Goal: Task Accomplishment & Management: Use online tool/utility

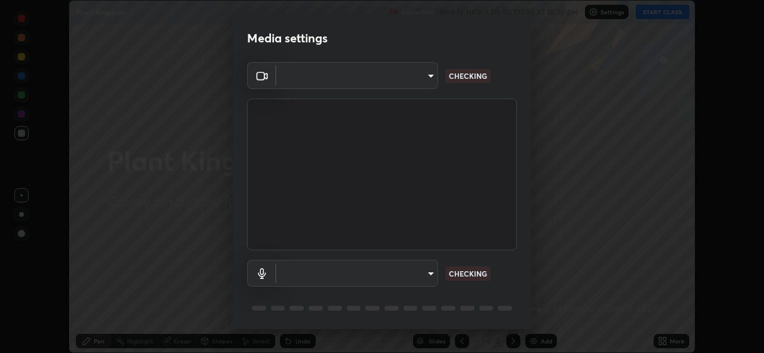
scroll to position [353, 764]
type input "97ceaaebac2d1d4ecb529c1a01e8ac353ba7857374632d61793b1c9812b1f332"
type input "bc36ce93f7dd0fad5a124689c5a6df2a6f37c0736dff020c1e35f919c27bf9e5"
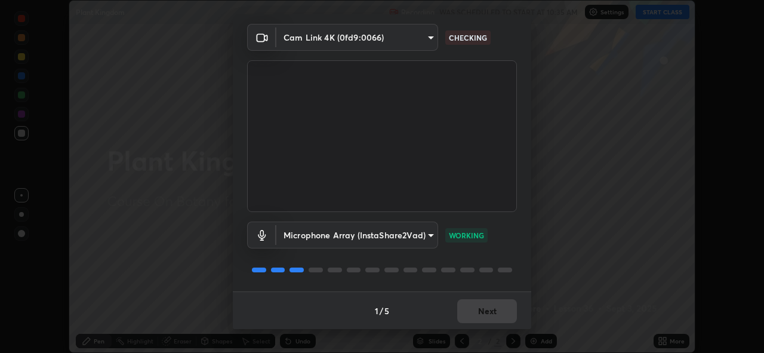
scroll to position [39, 0]
click at [485, 309] on button "Next" at bounding box center [487, 311] width 60 height 24
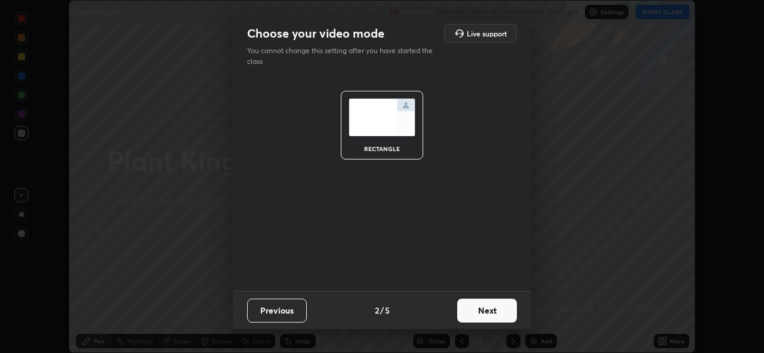
click at [493, 312] on button "Next" at bounding box center [487, 311] width 60 height 24
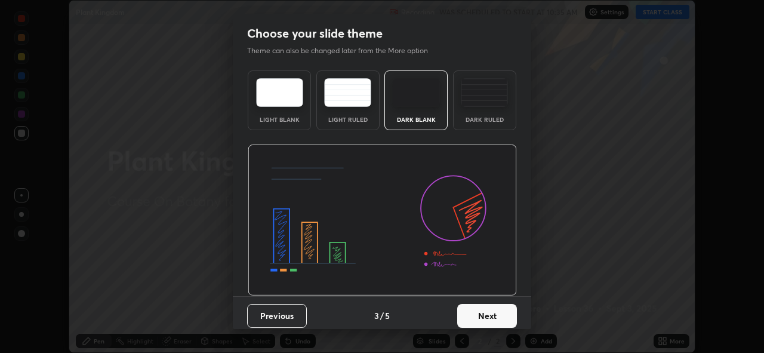
click at [498, 320] on button "Next" at bounding box center [487, 316] width 60 height 24
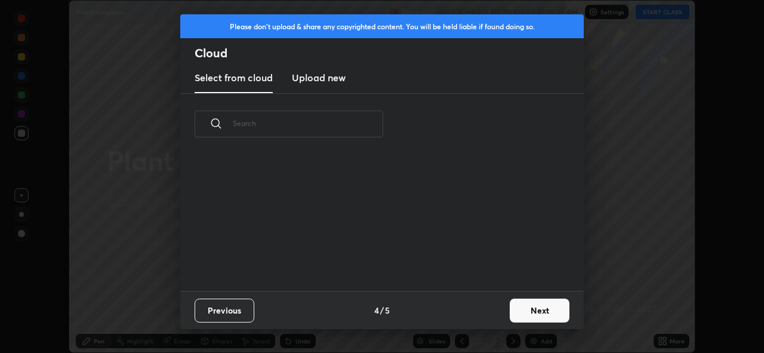
click at [519, 315] on button "Next" at bounding box center [540, 311] width 60 height 24
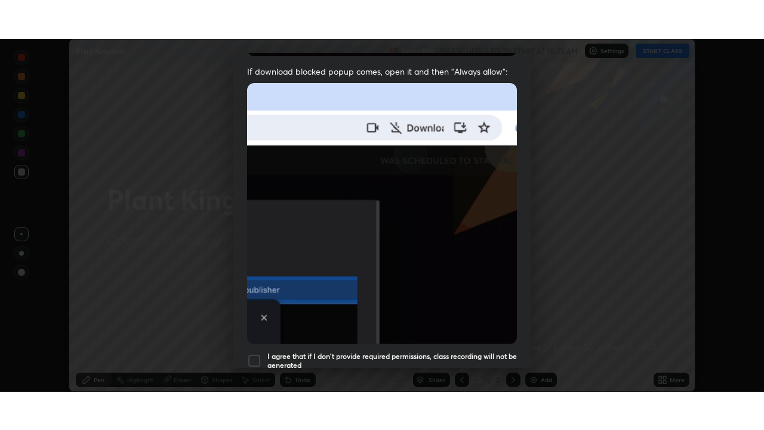
scroll to position [282, 0]
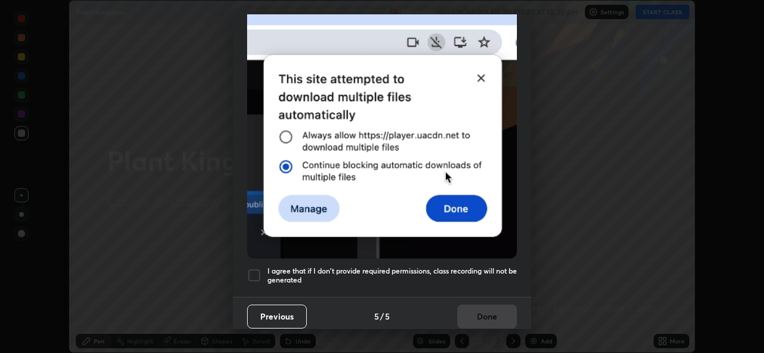
click at [254, 268] on div at bounding box center [254, 275] width 14 height 14
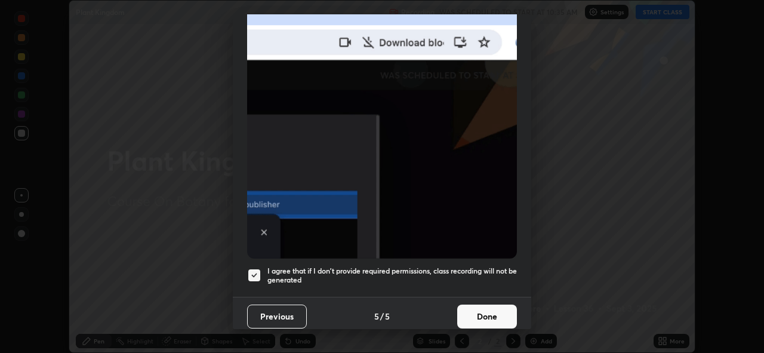
click at [488, 316] on button "Done" at bounding box center [487, 316] width 60 height 24
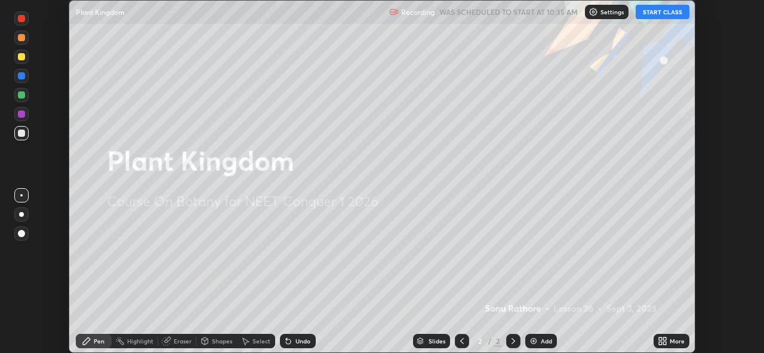
click at [672, 342] on div "More" at bounding box center [677, 341] width 15 height 6
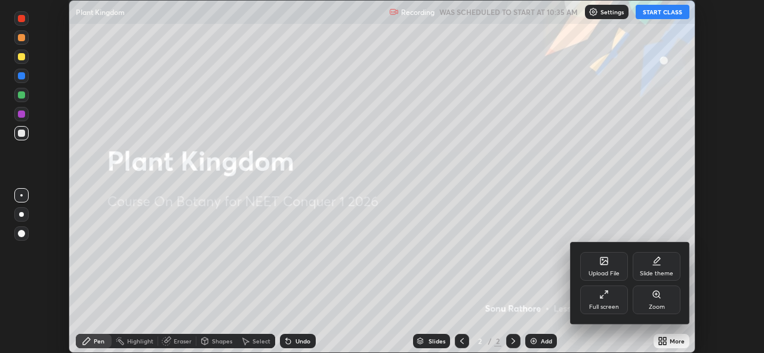
click at [607, 297] on icon at bounding box center [604, 295] width 10 height 10
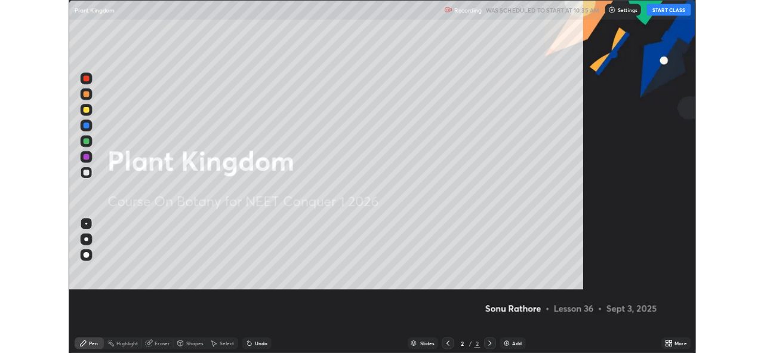
scroll to position [430, 764]
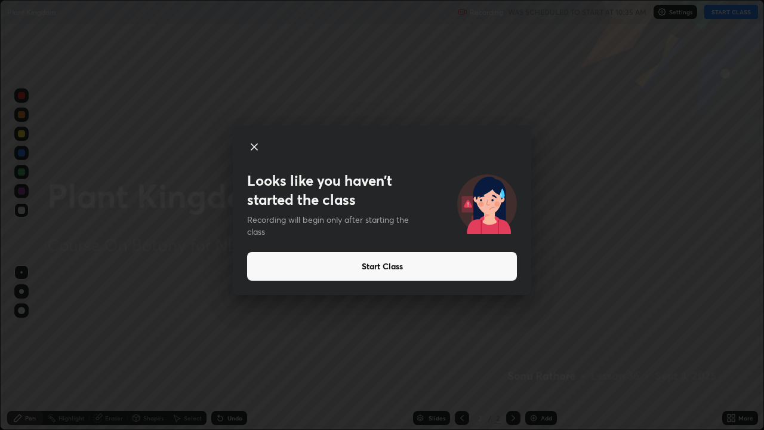
click at [396, 263] on button "Start Class" at bounding box center [382, 266] width 270 height 29
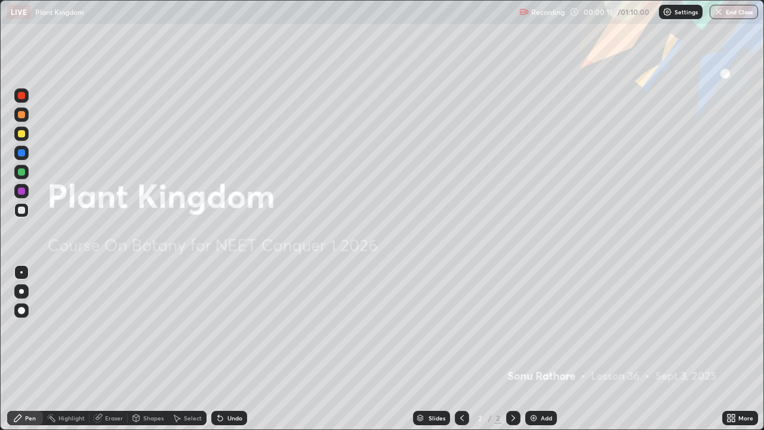
click at [544, 352] on div "Add" at bounding box center [546, 418] width 11 height 6
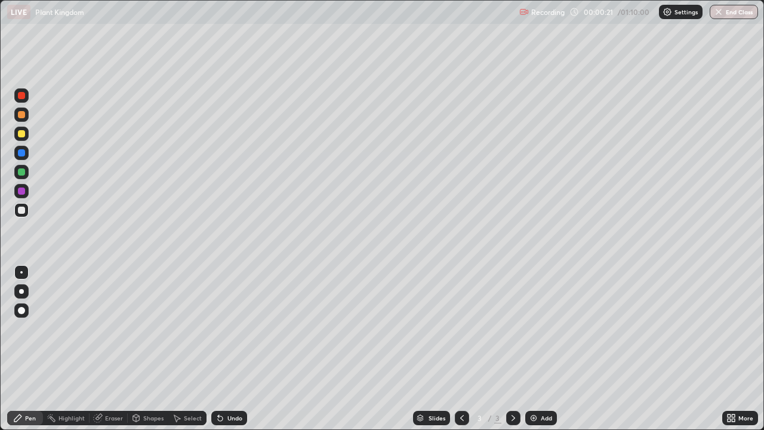
click at [20, 133] on div at bounding box center [21, 133] width 7 height 7
click at [21, 291] on div at bounding box center [21, 291] width 5 height 5
click at [112, 352] on div "Eraser" at bounding box center [114, 418] width 18 height 6
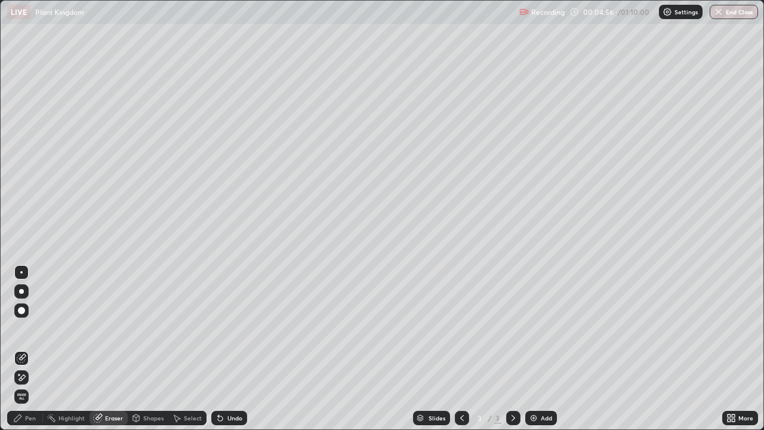
click at [24, 352] on span "Erase all" at bounding box center [21, 396] width 13 height 7
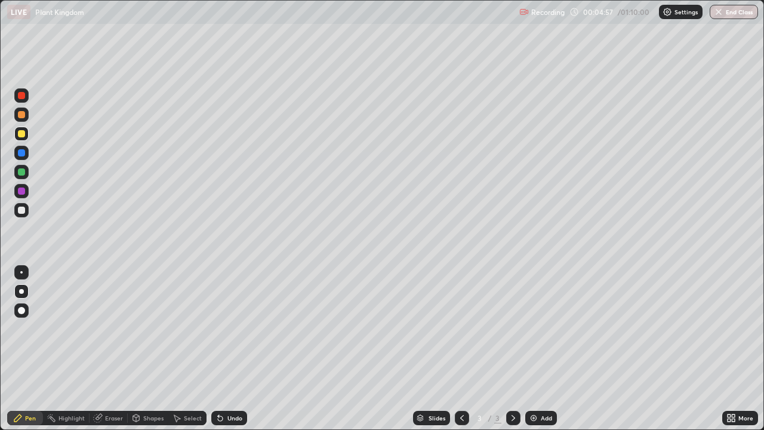
click at [21, 173] on div at bounding box center [21, 171] width 7 height 7
click at [21, 270] on div at bounding box center [21, 272] width 14 height 14
click at [110, 352] on div "Eraser" at bounding box center [114, 418] width 18 height 6
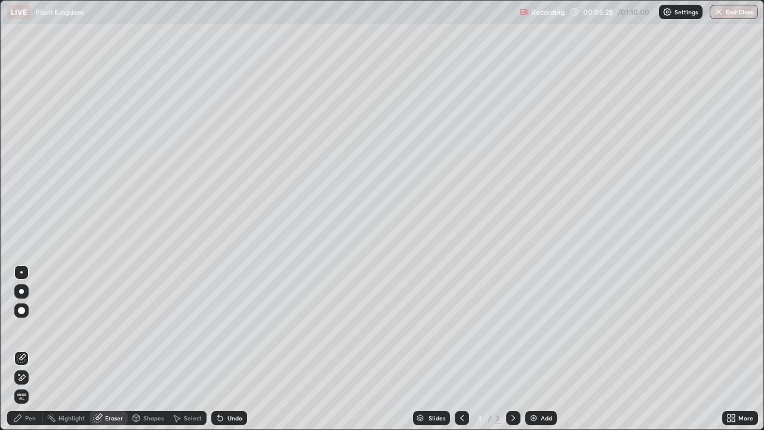
click at [24, 352] on div "Pen" at bounding box center [25, 418] width 36 height 14
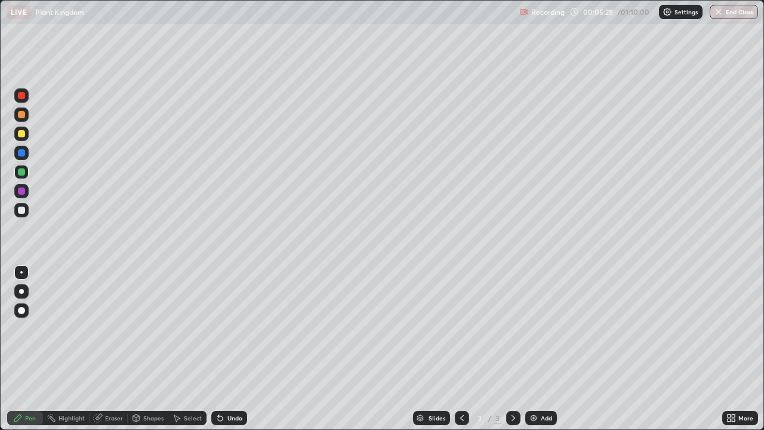
click at [22, 209] on div at bounding box center [21, 210] width 7 height 7
click at [22, 272] on div at bounding box center [21, 272] width 2 height 2
click at [543, 352] on div "Add" at bounding box center [546, 418] width 11 height 6
click at [21, 171] on div at bounding box center [21, 171] width 7 height 7
click at [21, 208] on div at bounding box center [21, 210] width 7 height 7
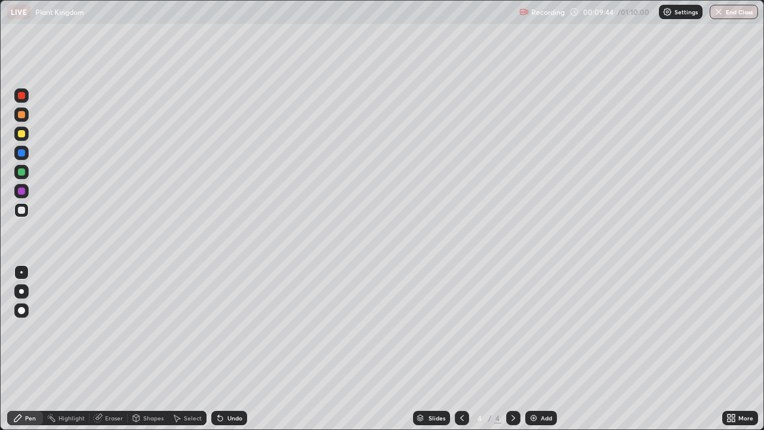
click at [23, 211] on div at bounding box center [21, 210] width 7 height 7
click at [20, 189] on div at bounding box center [21, 190] width 7 height 7
click at [22, 172] on div at bounding box center [21, 171] width 7 height 7
click at [22, 211] on div at bounding box center [21, 210] width 7 height 7
click at [21, 291] on div at bounding box center [21, 291] width 5 height 5
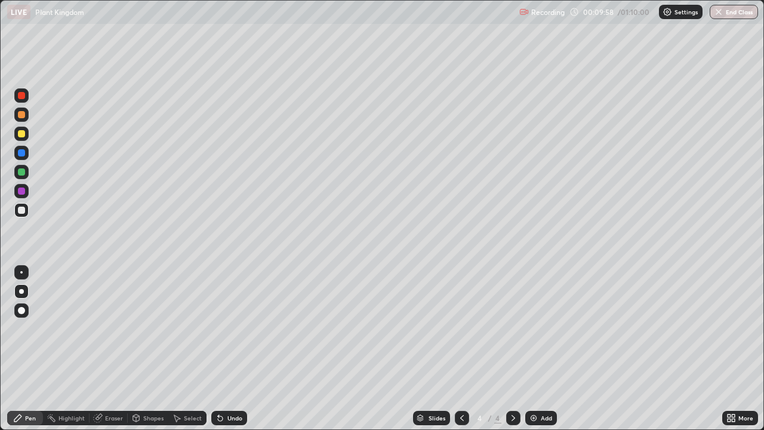
click at [21, 213] on div at bounding box center [21, 210] width 7 height 7
click at [23, 272] on div at bounding box center [21, 272] width 14 height 14
click at [110, 352] on div "Eraser" at bounding box center [109, 418] width 38 height 14
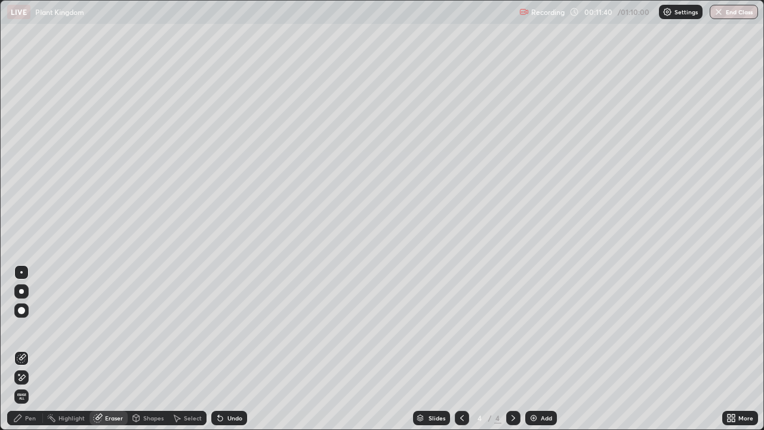
click at [29, 352] on div "Pen" at bounding box center [30, 418] width 11 height 6
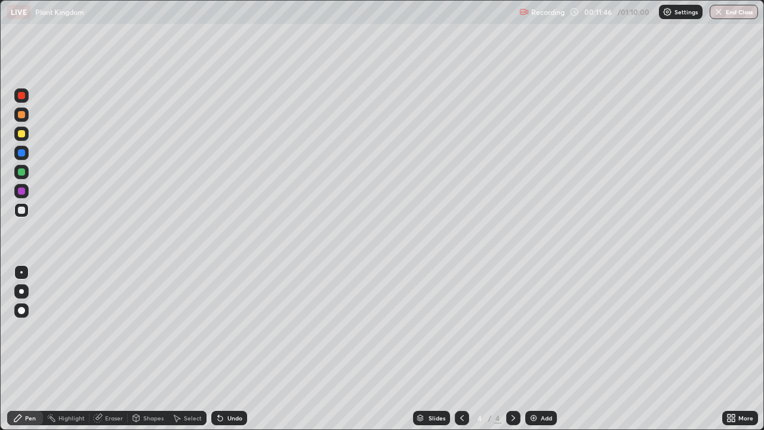
click at [21, 132] on div at bounding box center [21, 133] width 7 height 7
click at [20, 309] on div at bounding box center [21, 310] width 7 height 7
click at [24, 211] on div at bounding box center [21, 210] width 7 height 7
click at [20, 293] on div at bounding box center [21, 291] width 5 height 5
click at [19, 212] on div at bounding box center [21, 210] width 7 height 7
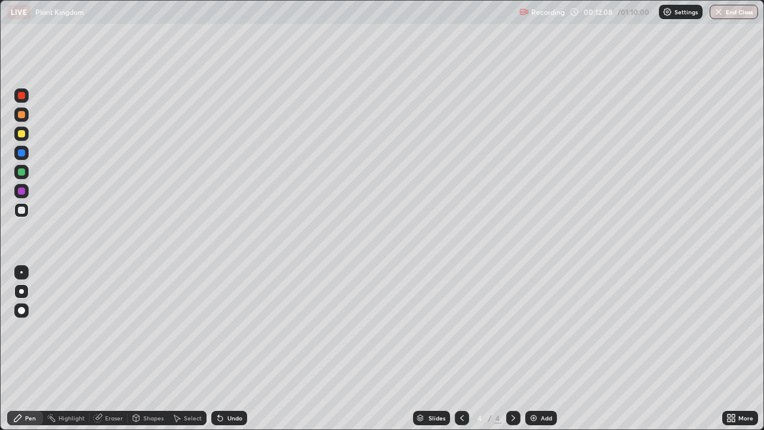
click at [21, 273] on div at bounding box center [21, 272] width 2 height 2
click at [461, 352] on icon at bounding box center [462, 418] width 10 height 10
click at [512, 352] on icon at bounding box center [514, 418] width 10 height 10
click at [541, 352] on div "Add" at bounding box center [546, 418] width 11 height 6
click at [21, 173] on div at bounding box center [21, 171] width 7 height 7
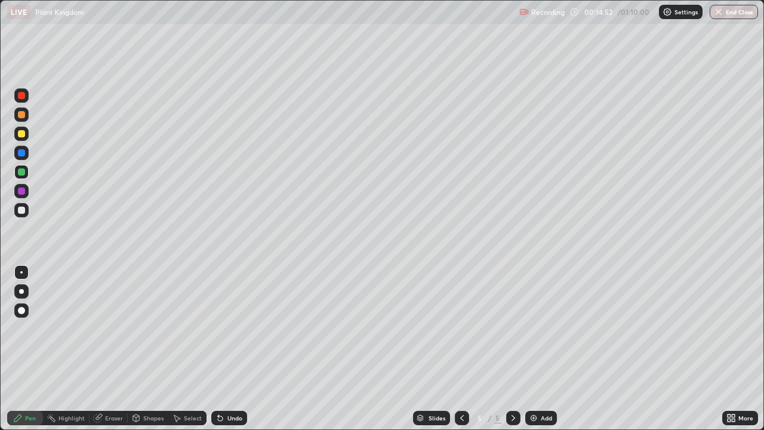
click at [24, 210] on div at bounding box center [21, 210] width 7 height 7
click at [21, 131] on div at bounding box center [21, 133] width 7 height 7
click at [20, 206] on div at bounding box center [21, 210] width 14 height 14
click at [26, 134] on div at bounding box center [21, 134] width 14 height 14
click at [544, 352] on div "Add" at bounding box center [546, 418] width 11 height 6
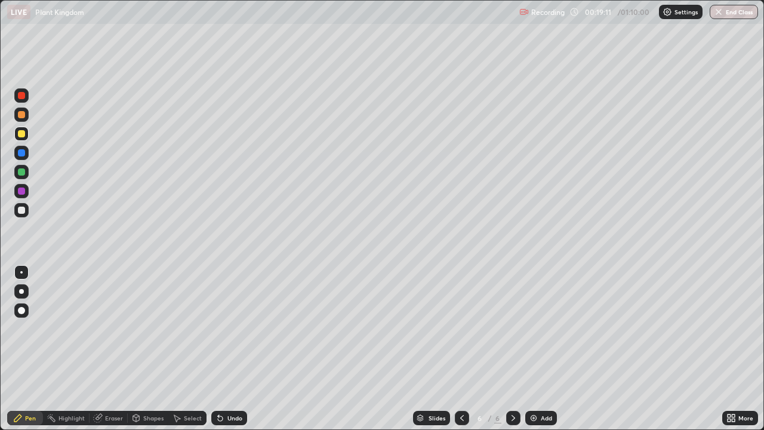
click at [21, 173] on div at bounding box center [21, 171] width 7 height 7
click at [21, 210] on div at bounding box center [21, 210] width 7 height 7
click at [18, 130] on div at bounding box center [21, 134] width 14 height 14
click at [21, 212] on div at bounding box center [21, 210] width 7 height 7
click at [22, 210] on div at bounding box center [21, 210] width 7 height 7
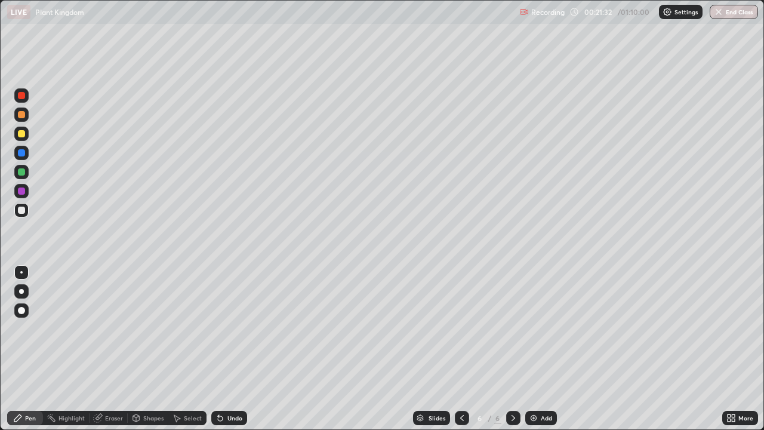
click at [19, 170] on div at bounding box center [21, 171] width 7 height 7
click at [22, 113] on div at bounding box center [21, 114] width 7 height 7
click at [23, 213] on div at bounding box center [21, 210] width 7 height 7
click at [21, 96] on div at bounding box center [21, 95] width 7 height 7
click at [462, 352] on icon at bounding box center [462, 418] width 10 height 10
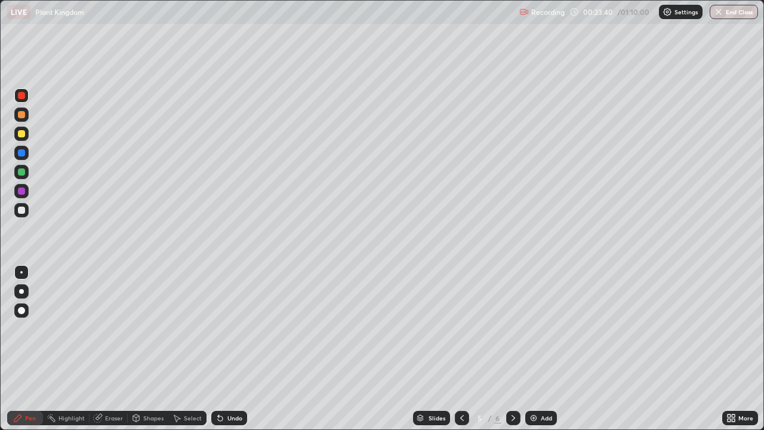
click at [461, 352] on icon at bounding box center [462, 418] width 10 height 10
click at [462, 352] on icon at bounding box center [462, 418] width 10 height 10
click at [513, 352] on icon at bounding box center [514, 418] width 10 height 10
click at [21, 174] on div at bounding box center [21, 171] width 7 height 7
click at [20, 133] on div at bounding box center [21, 133] width 7 height 7
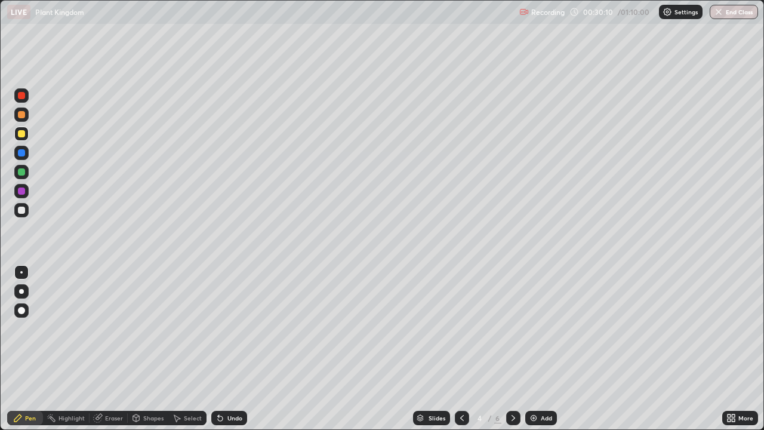
click at [21, 173] on div at bounding box center [21, 171] width 7 height 7
click at [510, 352] on icon at bounding box center [514, 418] width 10 height 10
click at [22, 213] on div at bounding box center [21, 210] width 7 height 7
click at [739, 352] on div "More" at bounding box center [746, 418] width 15 height 6
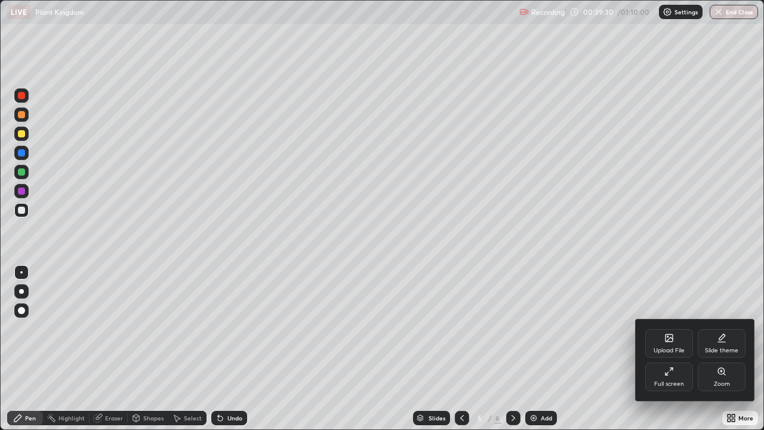
click at [725, 352] on icon at bounding box center [722, 372] width 10 height 10
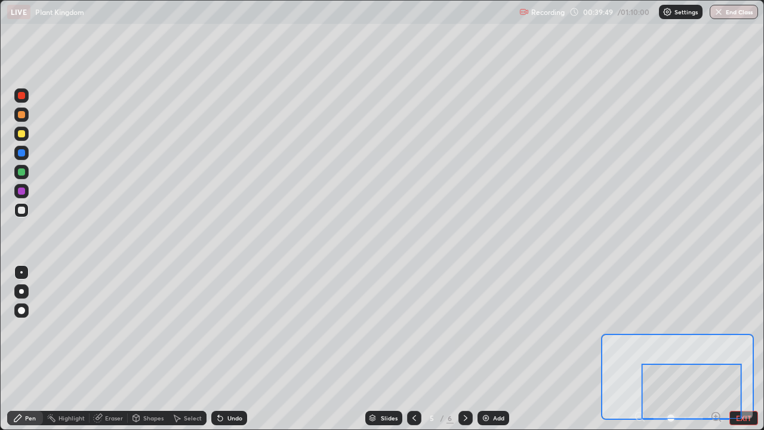
click at [750, 352] on button "EXIT" at bounding box center [744, 418] width 29 height 14
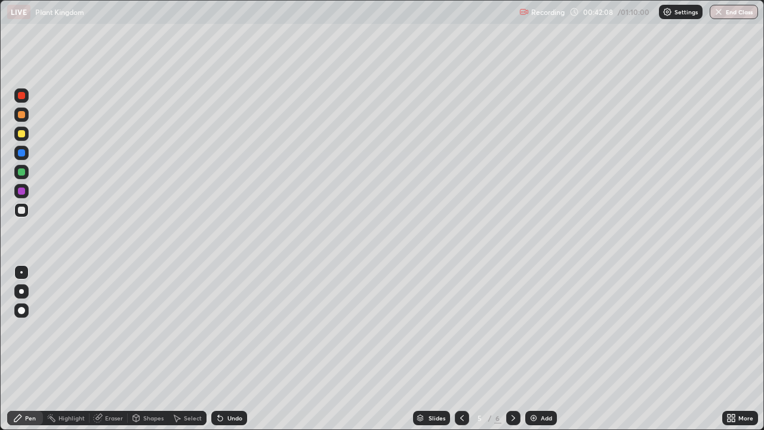
click at [510, 352] on icon at bounding box center [514, 418] width 10 height 10
click at [23, 173] on div at bounding box center [21, 171] width 7 height 7
click at [733, 352] on icon at bounding box center [733, 420] width 3 height 3
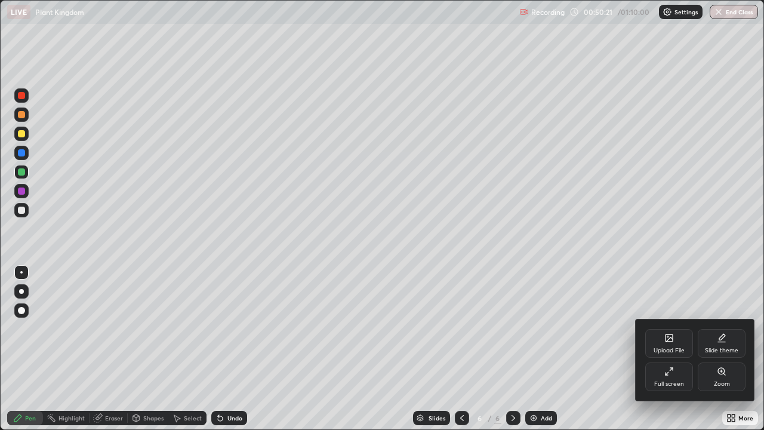
click at [671, 352] on div "Full screen" at bounding box center [669, 376] width 48 height 29
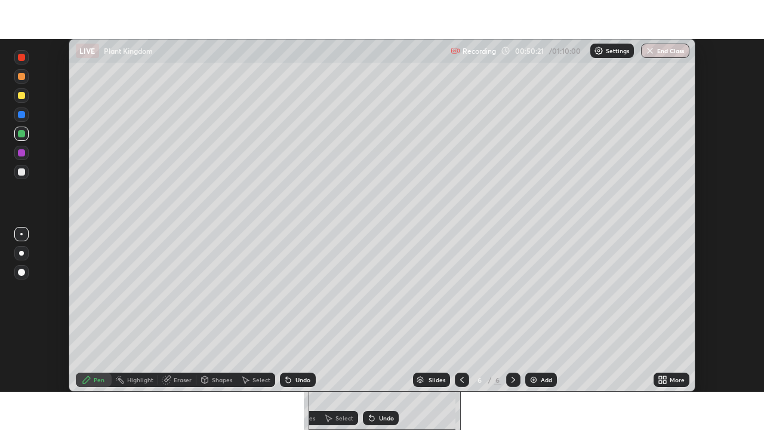
scroll to position [59351, 58940]
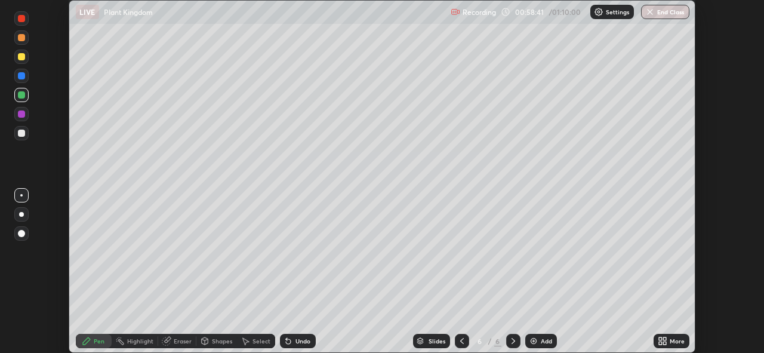
click at [675, 342] on div "More" at bounding box center [677, 341] width 15 height 6
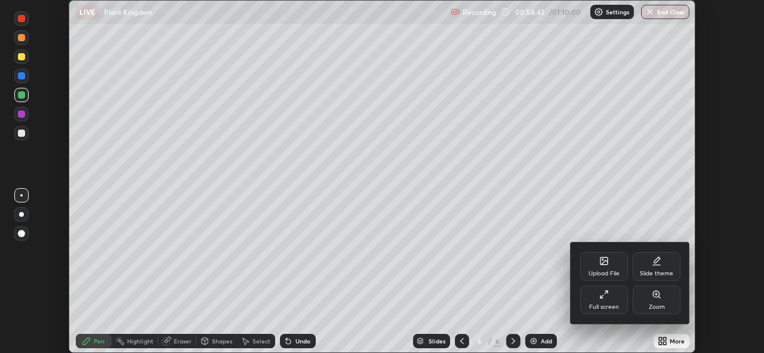
click at [607, 296] on icon at bounding box center [604, 295] width 10 height 10
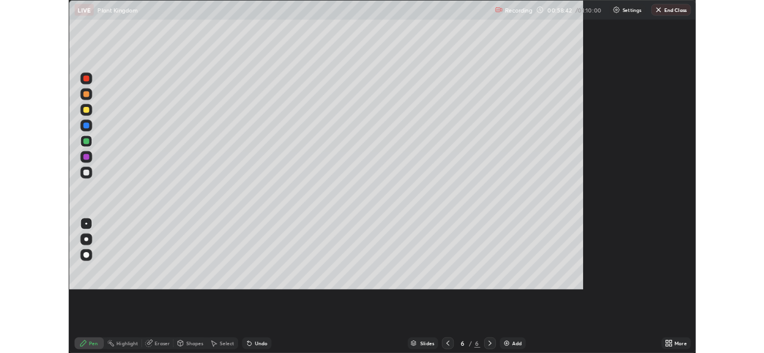
scroll to position [430, 764]
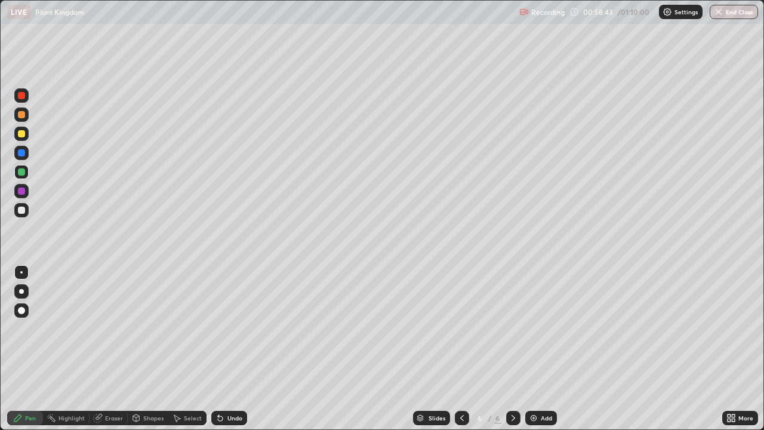
click at [731, 5] on button "End Class" at bounding box center [734, 12] width 48 height 14
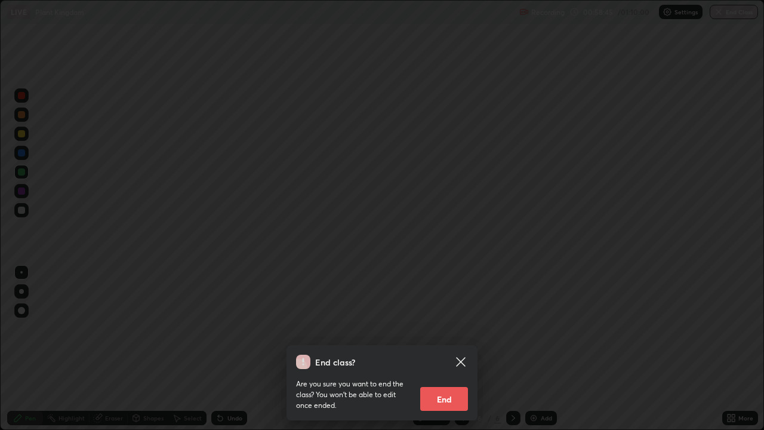
click at [445, 352] on button "End" at bounding box center [444, 399] width 48 height 24
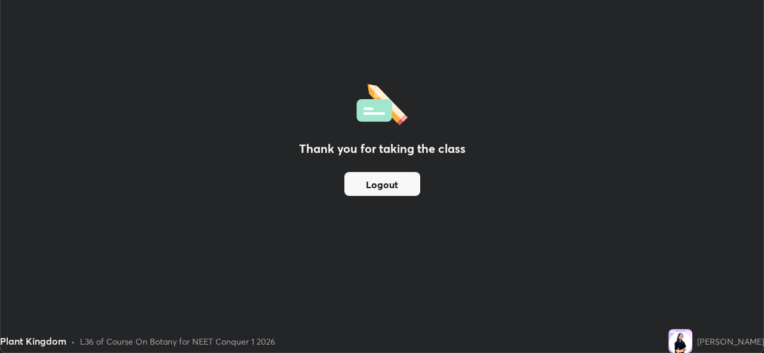
scroll to position [59351, 58940]
